Goal: Information Seeking & Learning: Find contact information

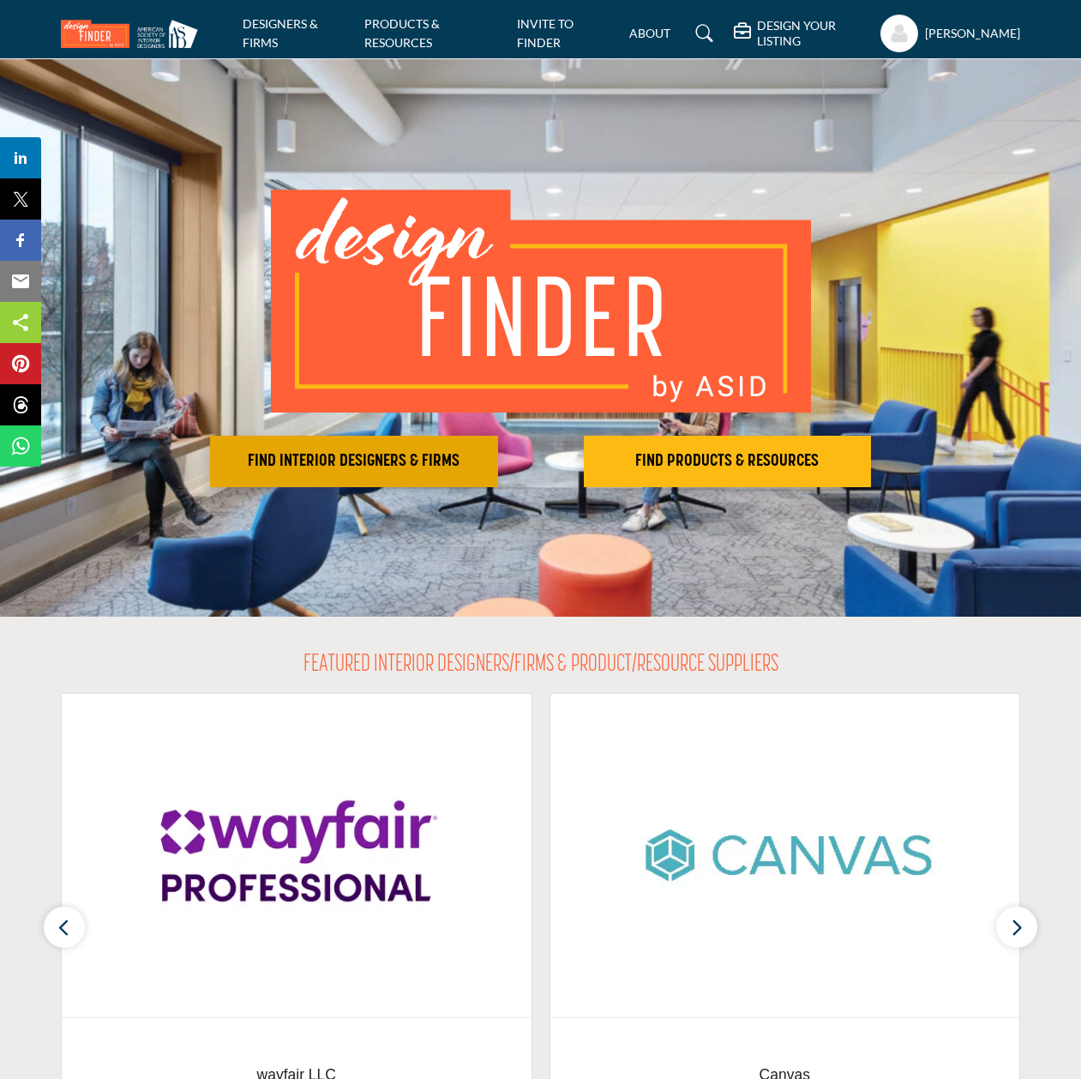
click at [414, 476] on button "FIND INTERIOR DESIGNERS & FIRMS" at bounding box center [354, 461] width 288 height 51
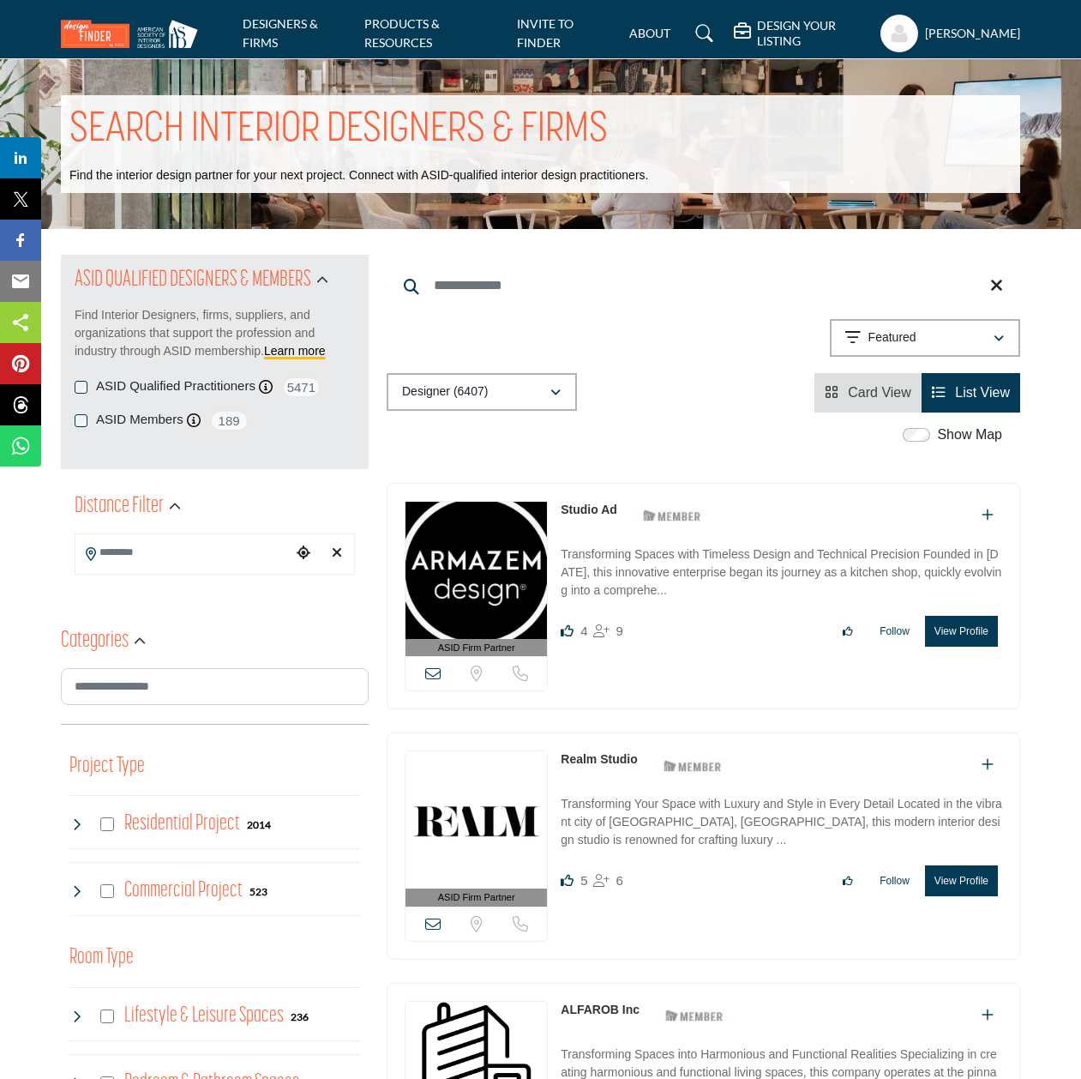
click at [477, 273] on input "Search Keyword" at bounding box center [704, 285] width 634 height 41
type input "**********"
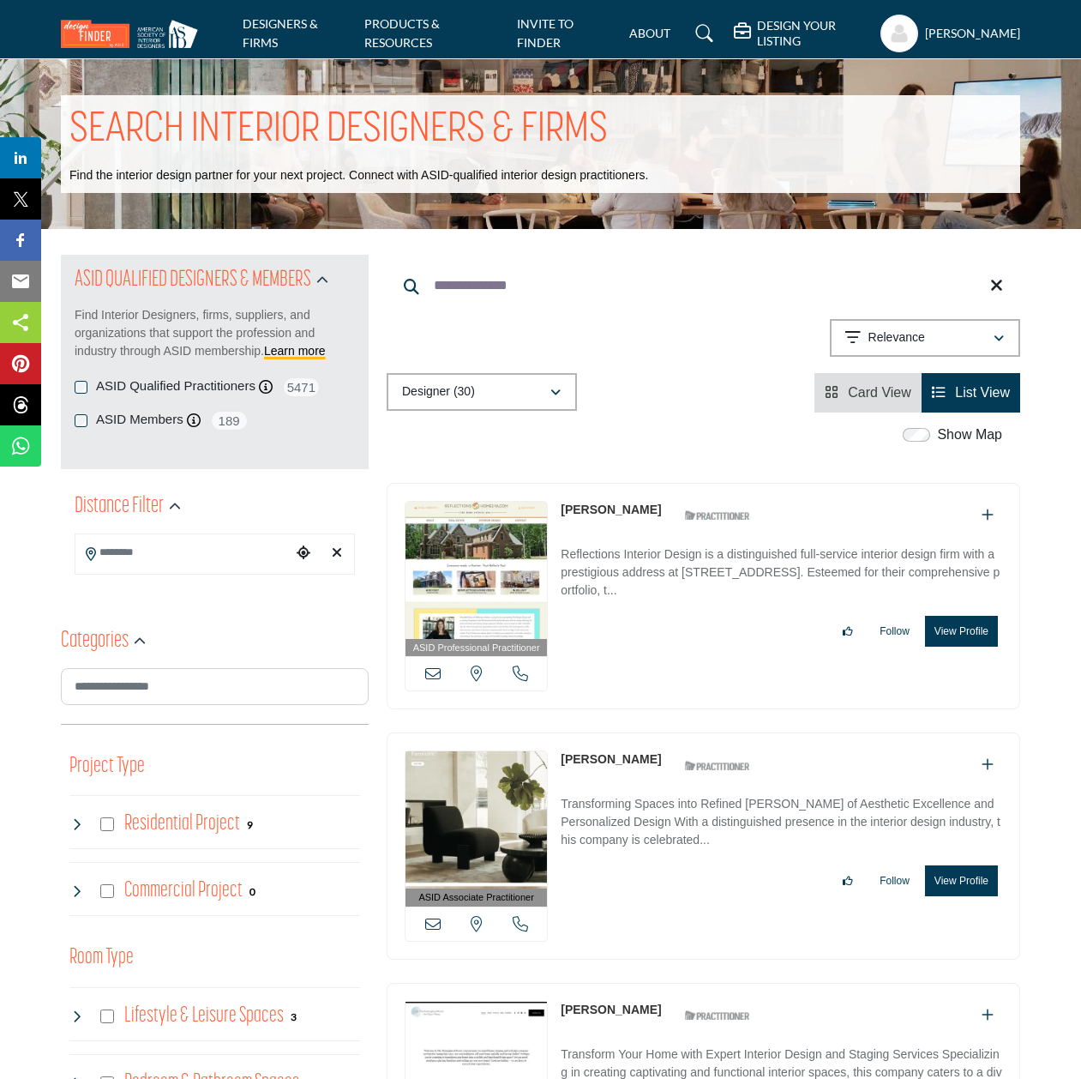
click at [961, 630] on button "View Profile" at bounding box center [961, 631] width 73 height 31
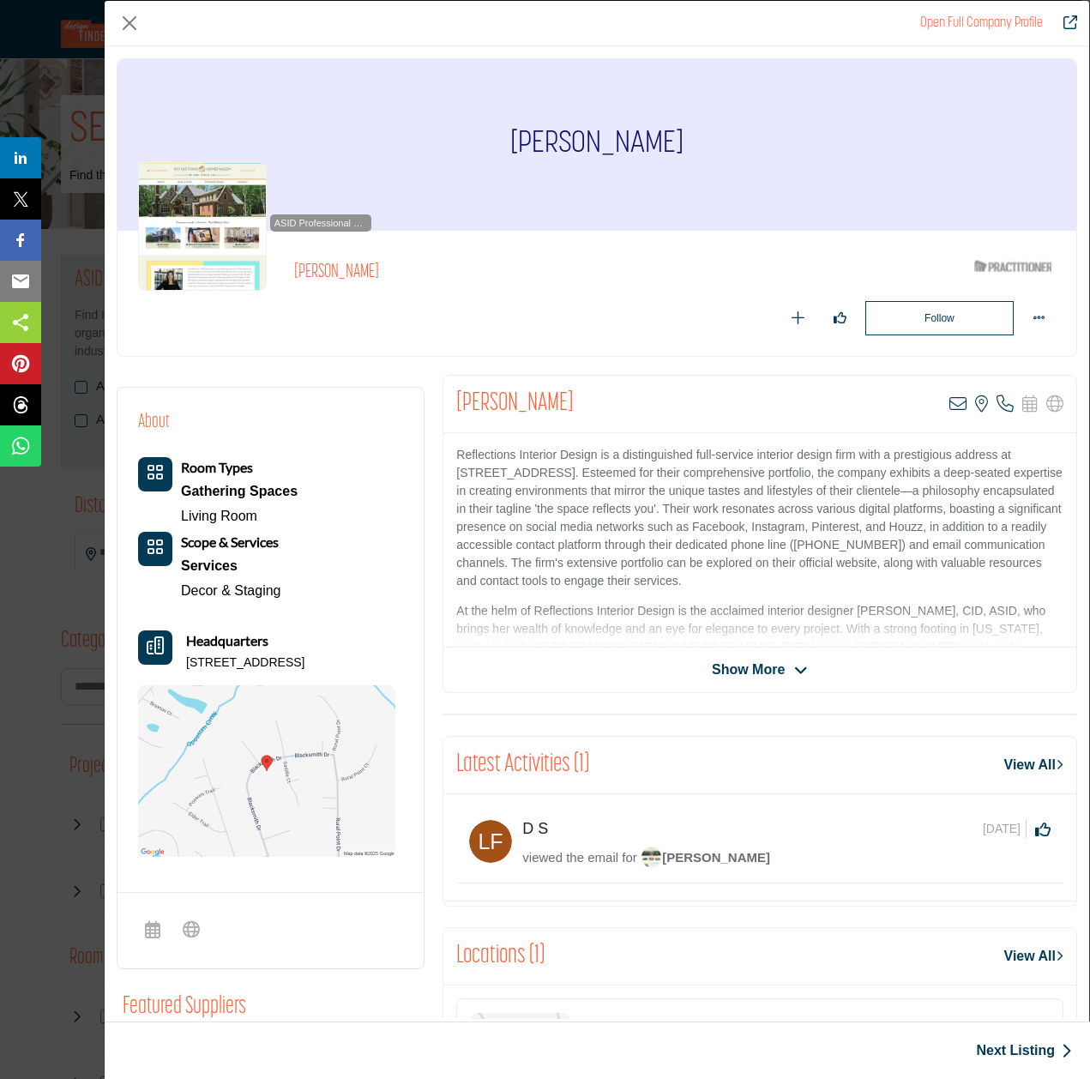
click at [757, 666] on span "Show More" at bounding box center [748, 669] width 73 height 21
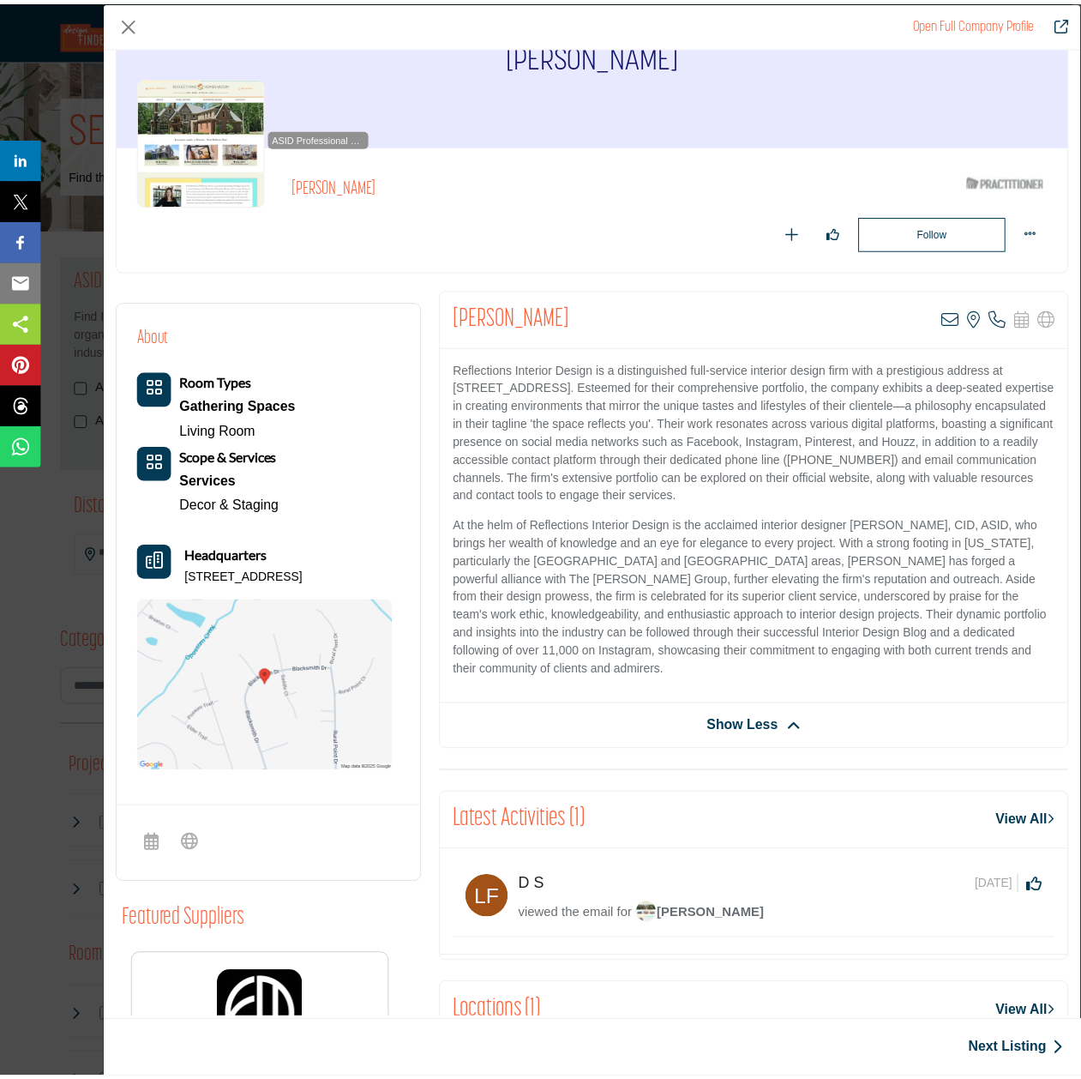
scroll to position [81, 0]
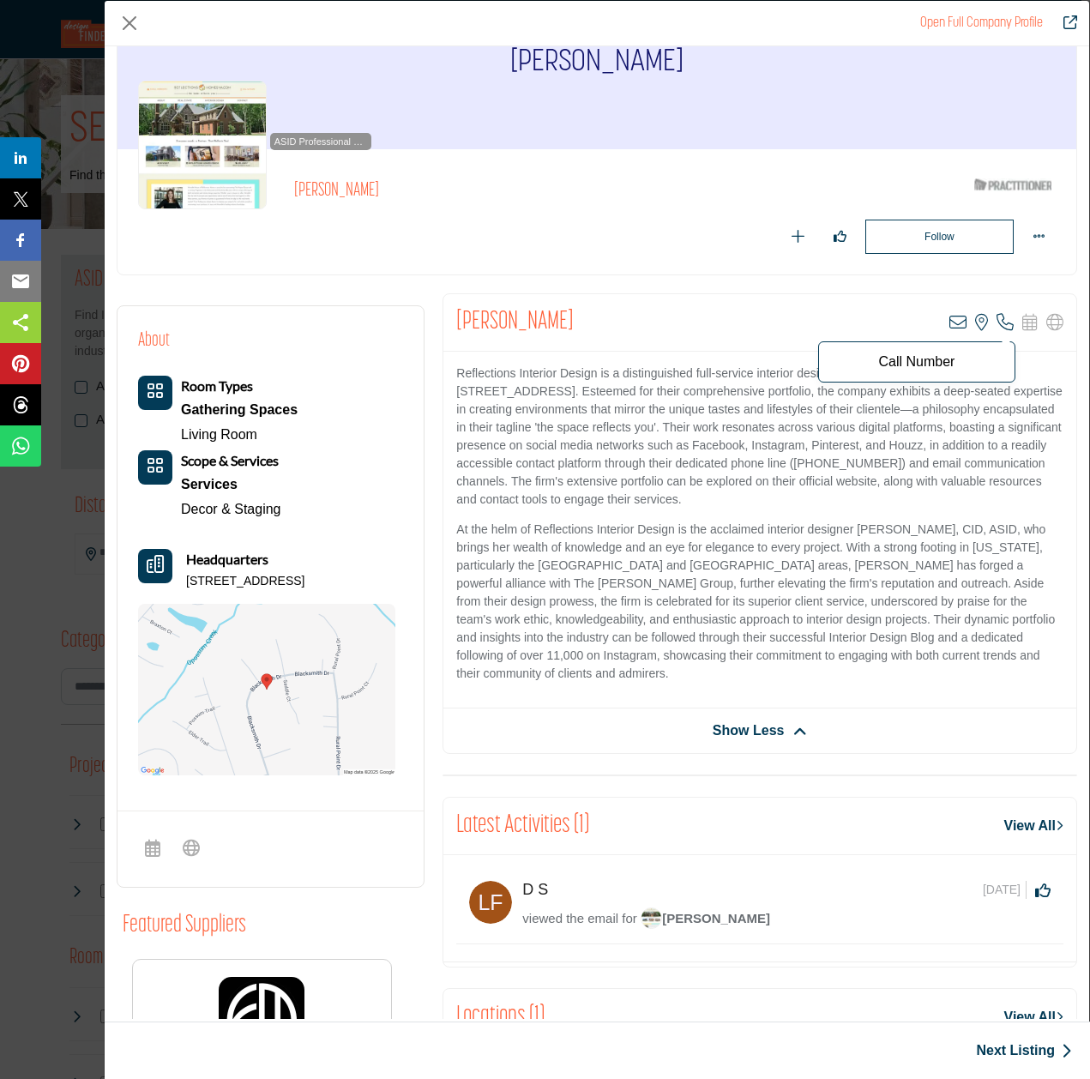
click at [996, 318] on icon "Company Data Modal" at bounding box center [1004, 322] width 17 height 17
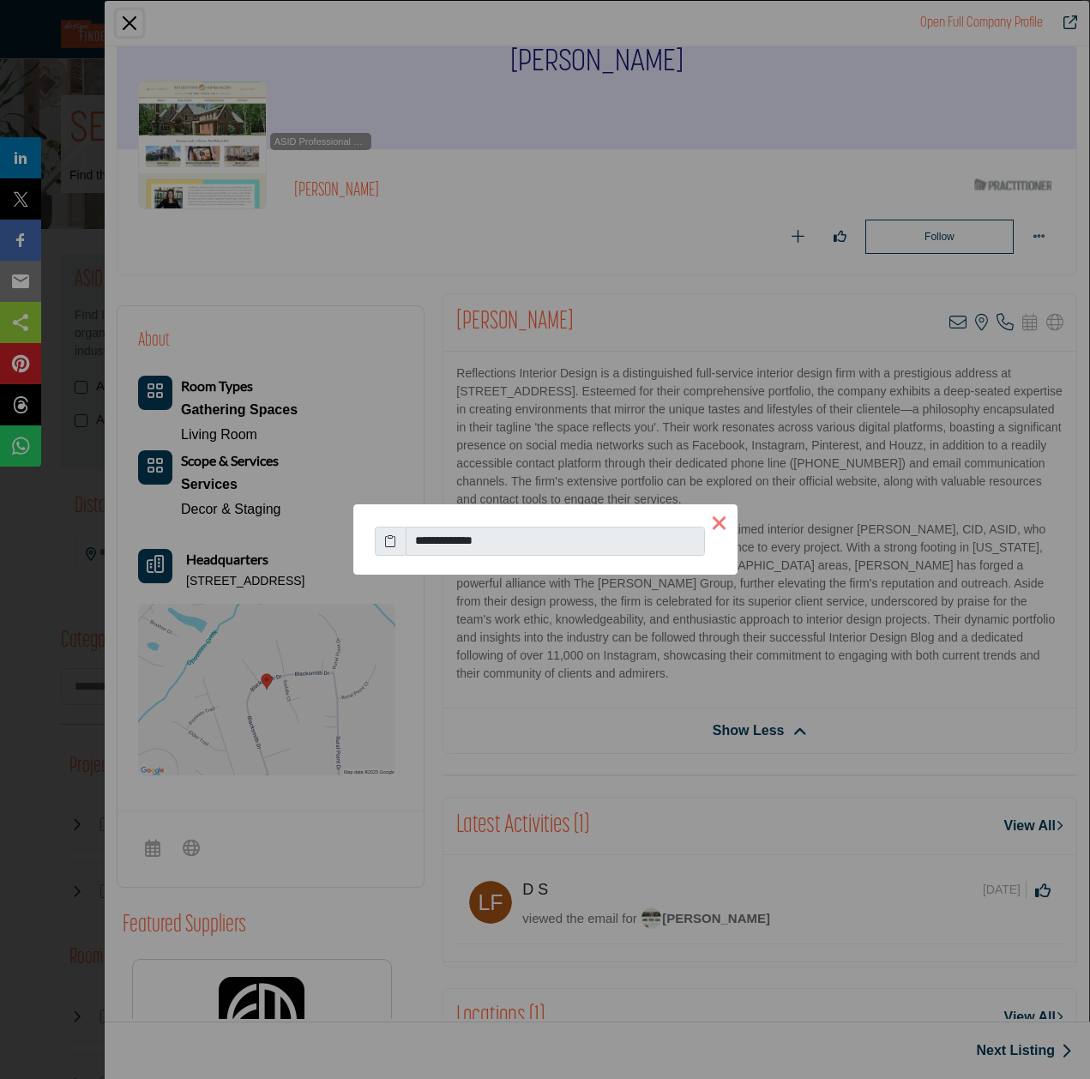
click at [721, 526] on button "×" at bounding box center [719, 522] width 36 height 36
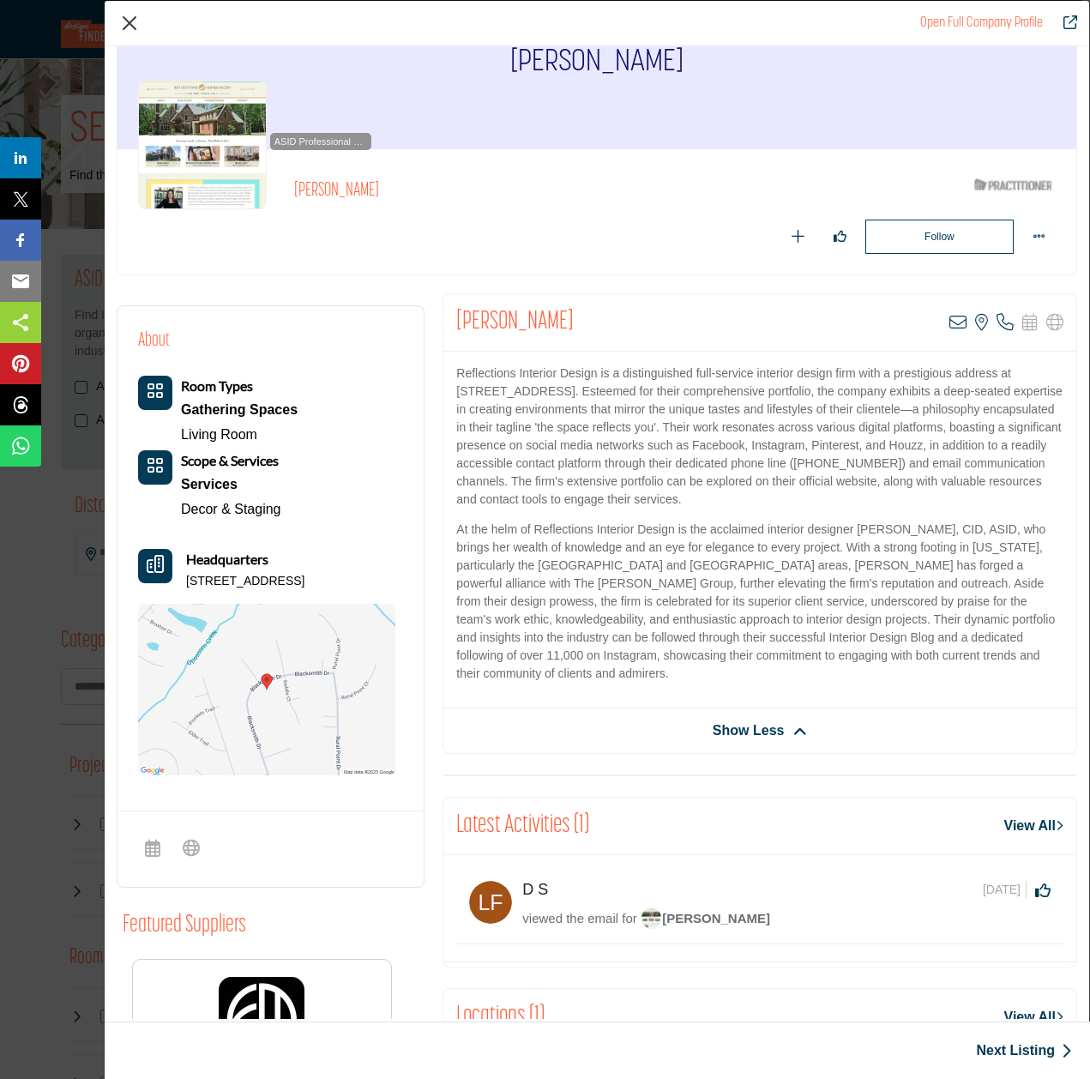
click at [137, 27] on button "Close" at bounding box center [130, 23] width 26 height 26
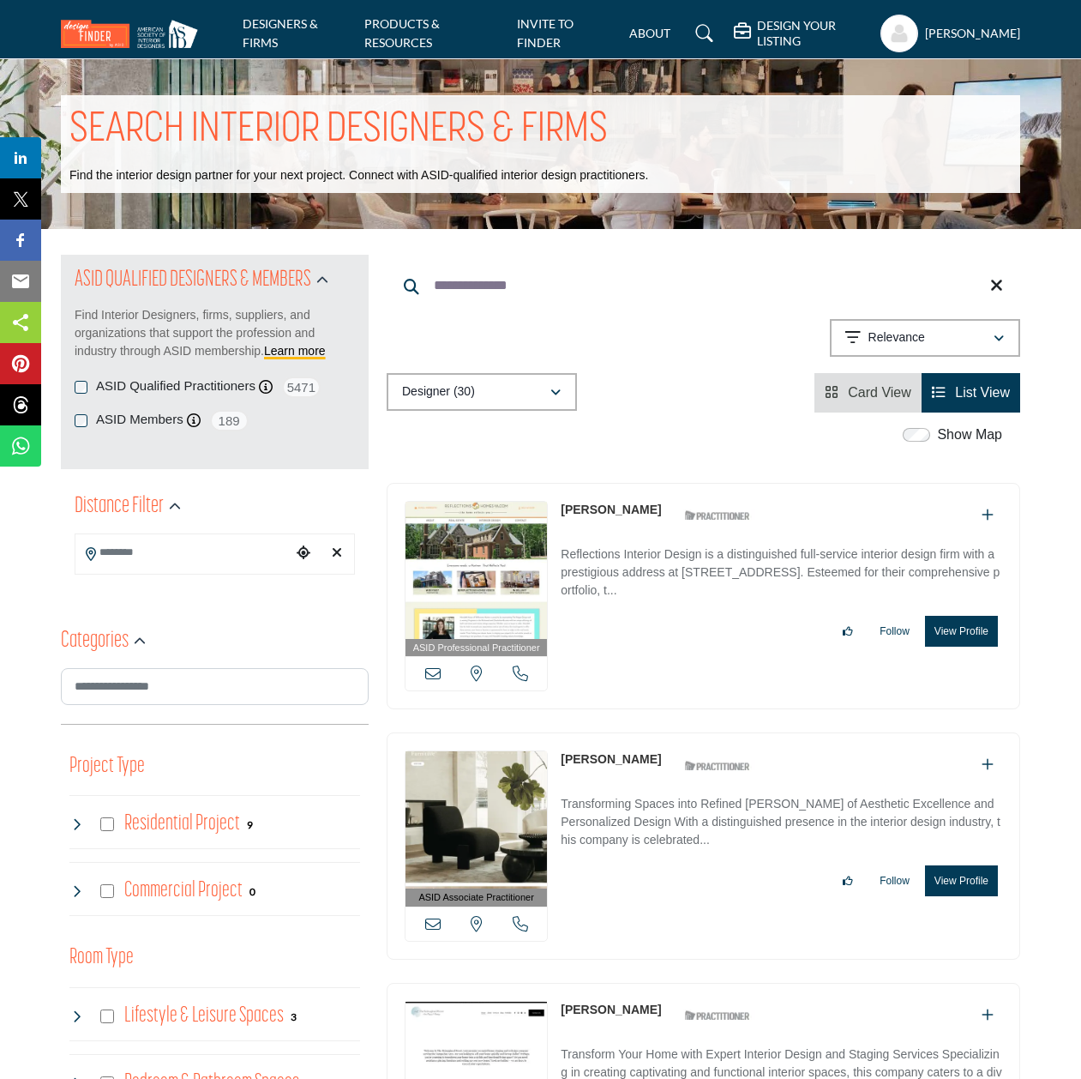
drag, startPoint x: 526, startPoint y: 285, endPoint x: 313, endPoint y: 277, distance: 213.6
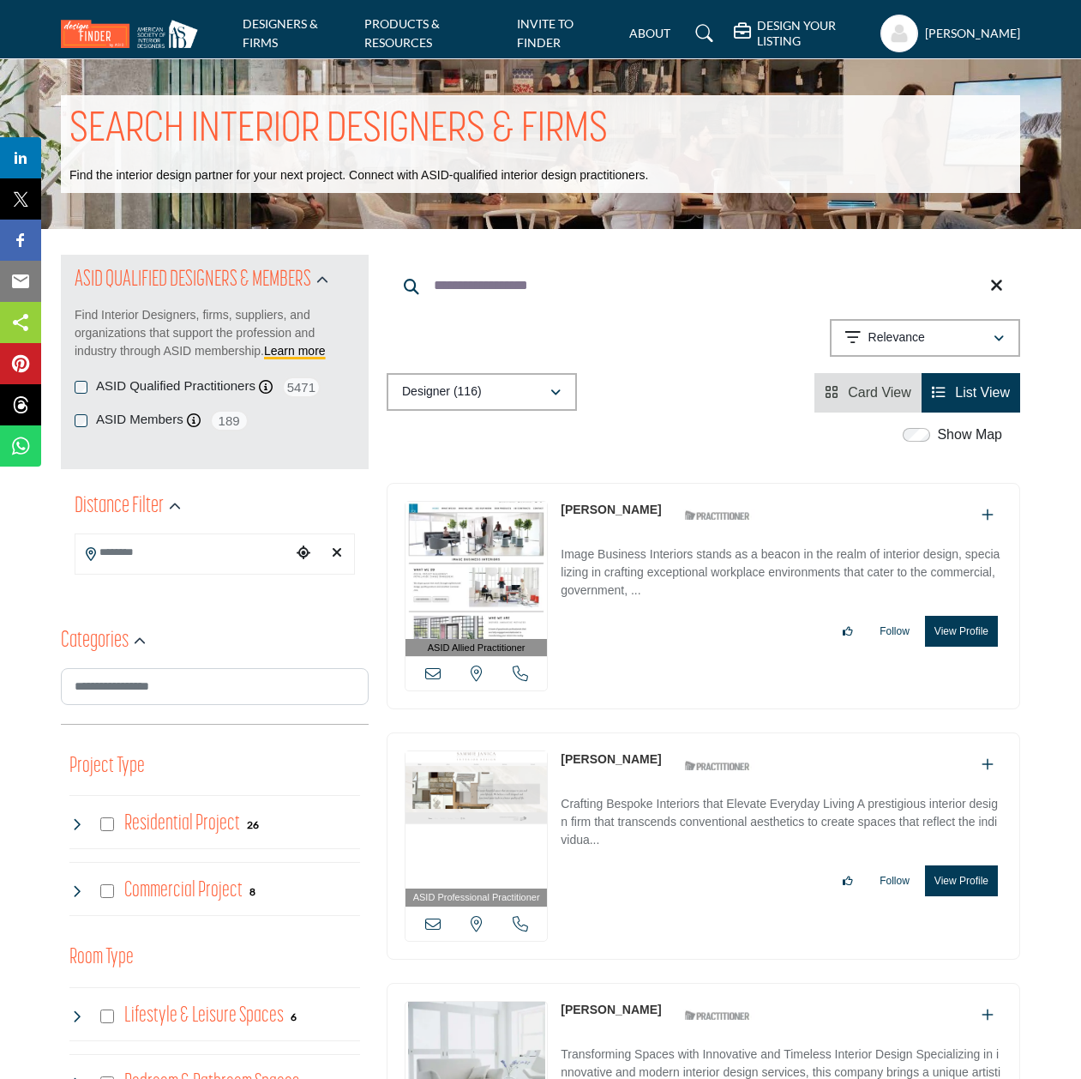
type input "**********"
click at [616, 513] on link "[PERSON_NAME]" at bounding box center [611, 509] width 100 height 14
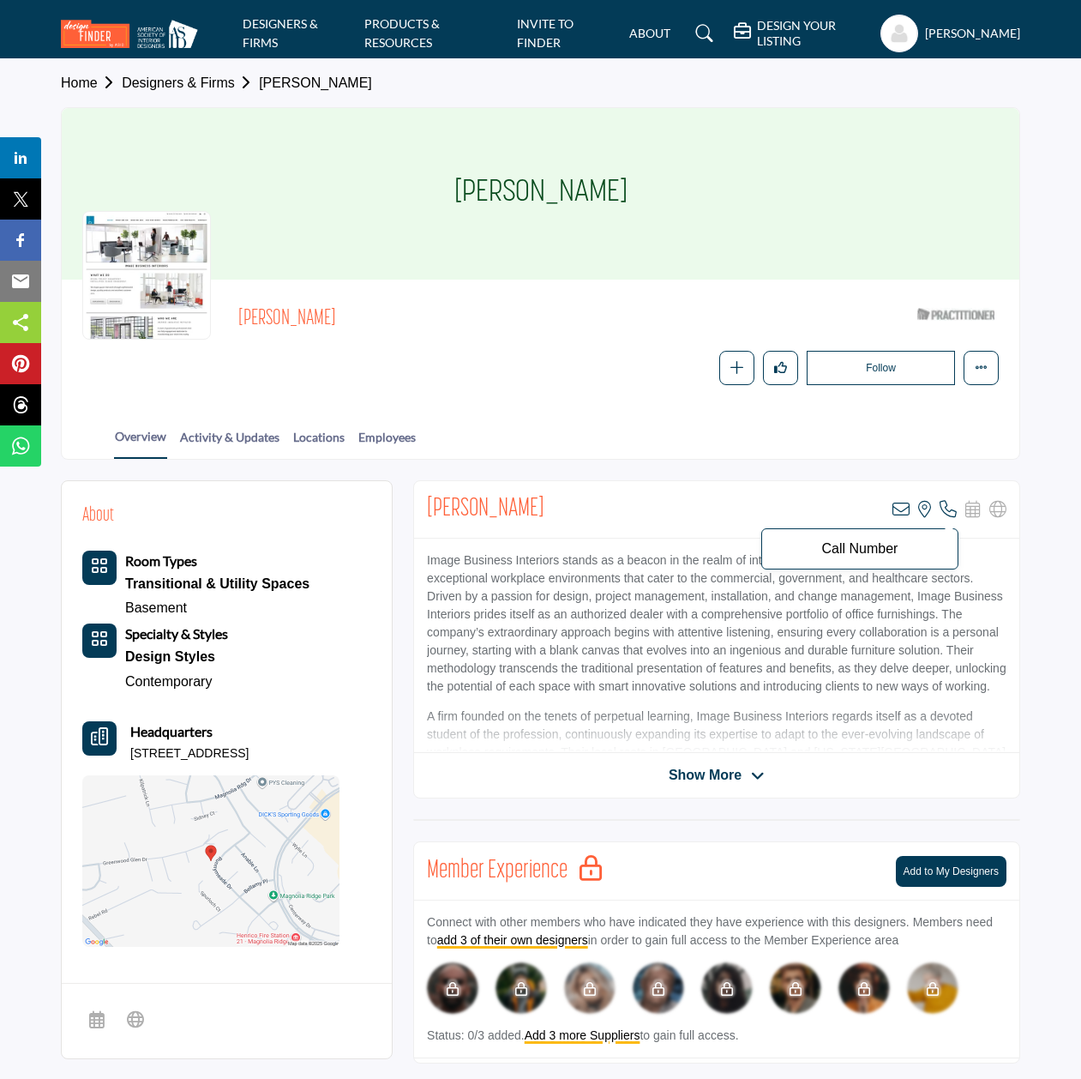
click at [953, 505] on icon at bounding box center [948, 509] width 17 height 17
